Goal: Task Accomplishment & Management: Use online tool/utility

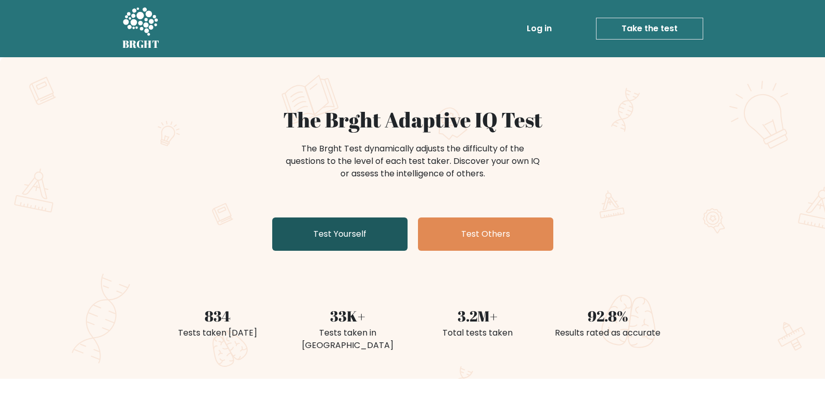
click at [353, 223] on link "Test Yourself" at bounding box center [339, 234] width 135 height 33
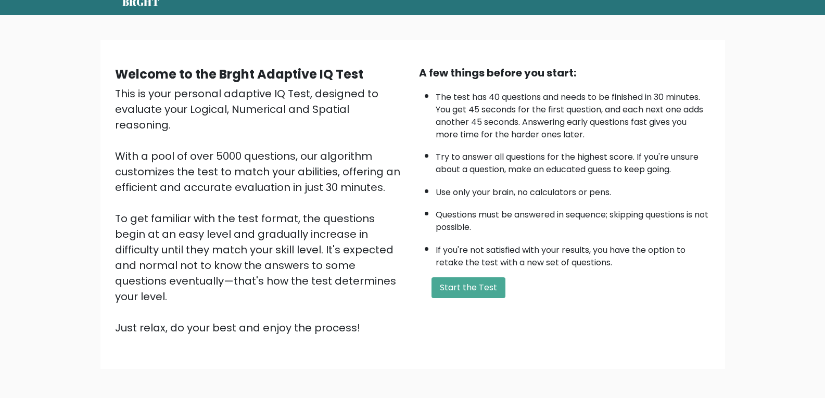
scroll to position [79, 0]
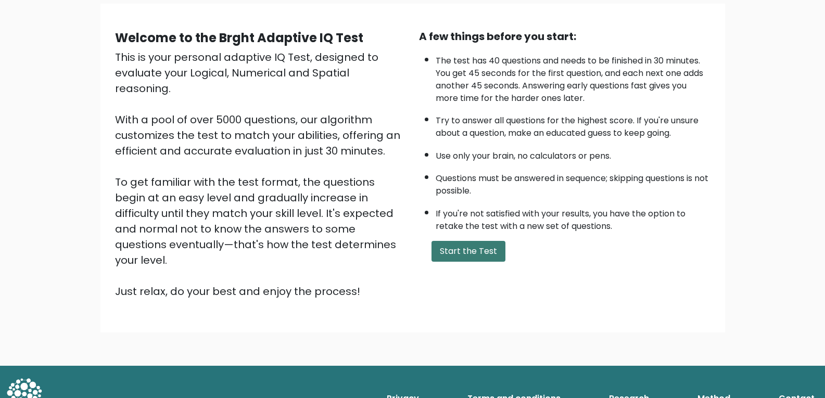
click at [489, 254] on button "Start the Test" at bounding box center [468, 251] width 74 height 21
